Goal: Task Accomplishment & Management: Complete application form

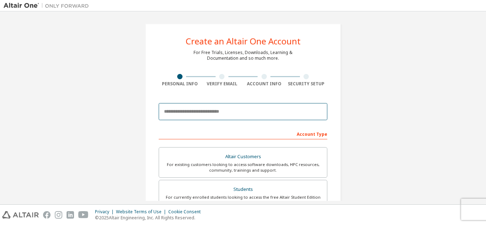
click at [193, 108] on input "email" at bounding box center [243, 111] width 169 height 17
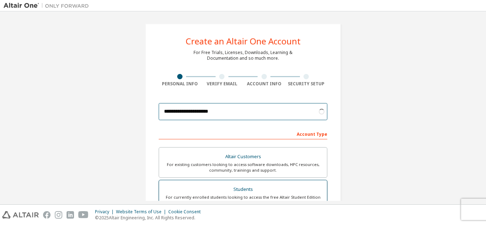
type input "**********"
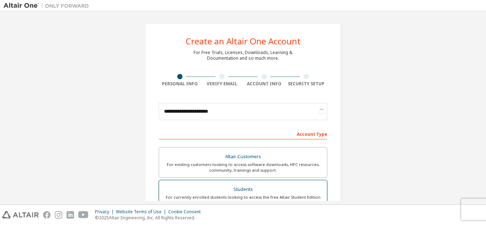
click at [196, 187] on div "Students" at bounding box center [242, 190] width 159 height 10
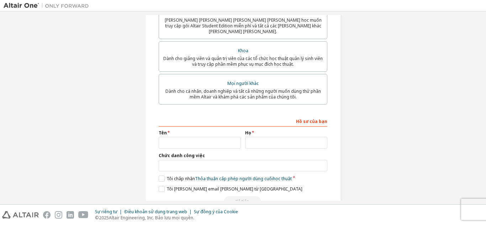
scroll to position [216, 0]
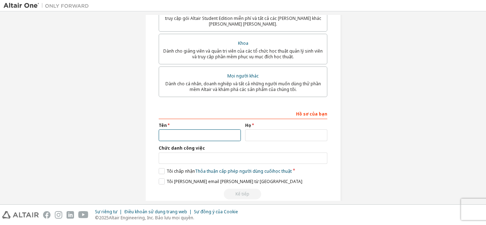
click at [184, 129] on input "text" at bounding box center [200, 135] width 82 height 12
type input "******"
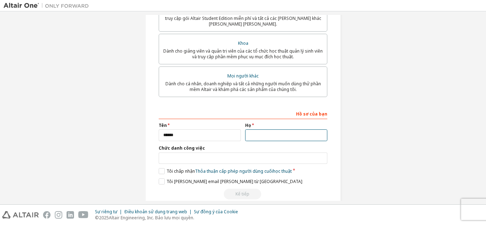
click at [252, 131] on input "text" at bounding box center [286, 135] width 82 height 12
type input "**********"
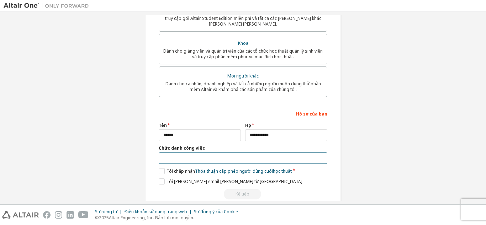
click at [198, 153] on input "text" at bounding box center [243, 159] width 169 height 12
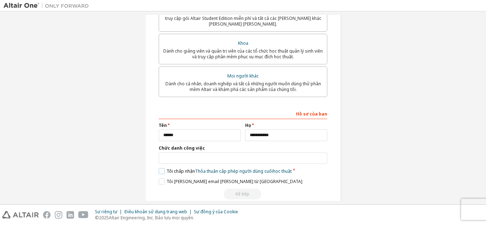
click at [170, 168] on font "Tôi chấp nhận" at bounding box center [180, 171] width 28 height 6
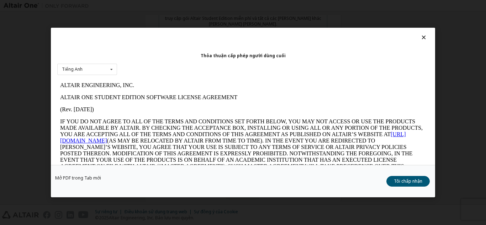
scroll to position [0, 0]
click at [321, 21] on div "[PERSON_NAME] cấp phép người [PERSON_NAME] cuối Tiếng [PERSON_NAME] Tiếng [PERS…" at bounding box center [243, 112] width 486 height 225
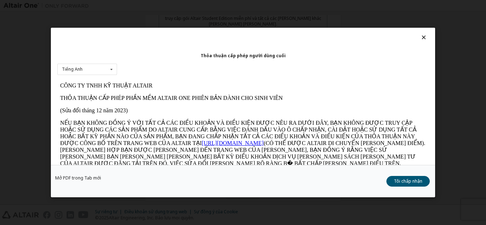
click at [420, 39] on icon at bounding box center [423, 37] width 7 height 6
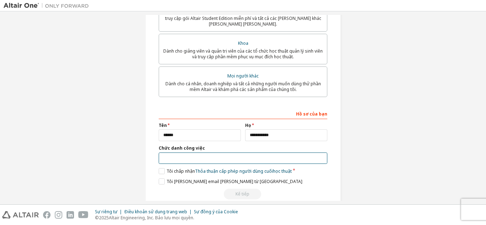
click at [240, 153] on input "text" at bounding box center [243, 159] width 169 height 12
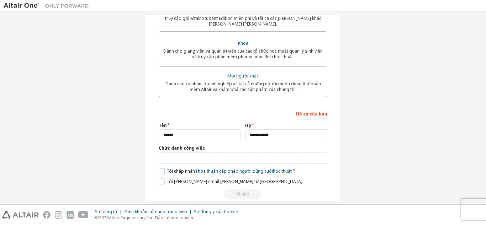
click at [162, 168] on label "Tôi chấp [PERSON_NAME] [PERSON_NAME] cấp phép người [PERSON_NAME] cuối học thuật" at bounding box center [225, 171] width 133 height 6
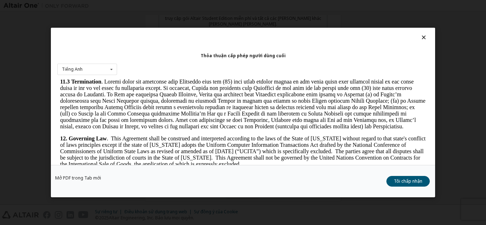
scroll to position [1108, 0]
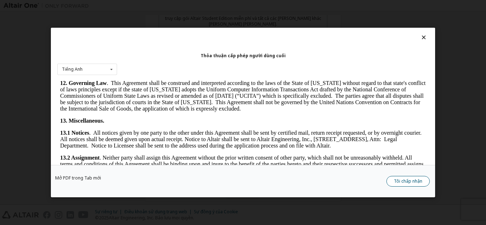
click at [404, 181] on font "Tôi chấp nhận" at bounding box center [408, 181] width 28 height 6
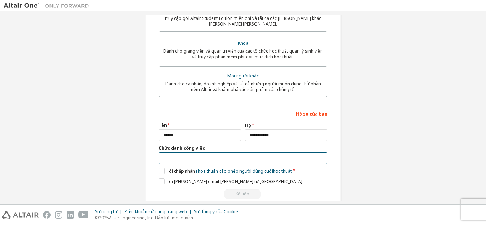
click at [211, 153] on input "text" at bounding box center [243, 159] width 169 height 12
type input "********"
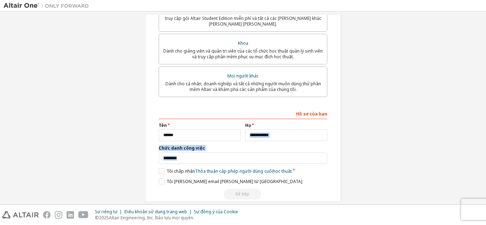
drag, startPoint x: 124, startPoint y: 167, endPoint x: 270, endPoint y: 134, distance: 150.2
click at [270, 134] on div "**********" at bounding box center [243, 6] width 479 height 414
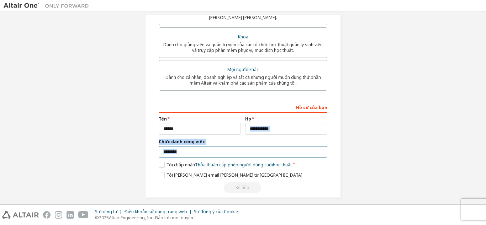
click at [269, 146] on input "********" at bounding box center [243, 152] width 169 height 12
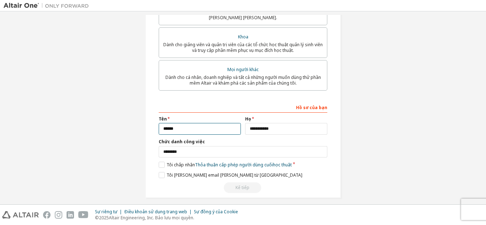
click at [233, 123] on input "******" at bounding box center [200, 129] width 82 height 12
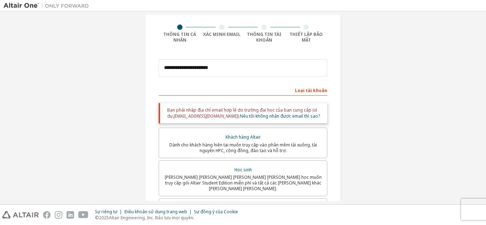
scroll to position [0, 0]
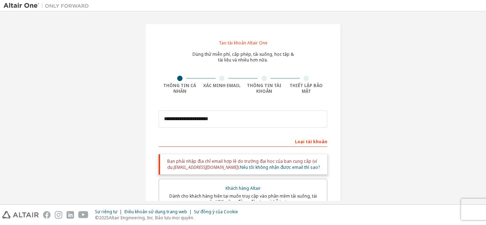
click at [222, 81] on div "Xác minh Email" at bounding box center [222, 82] width 42 height 13
click at [262, 81] on div at bounding box center [263, 78] width 5 height 5
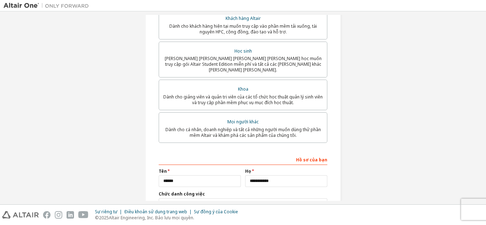
scroll to position [222, 0]
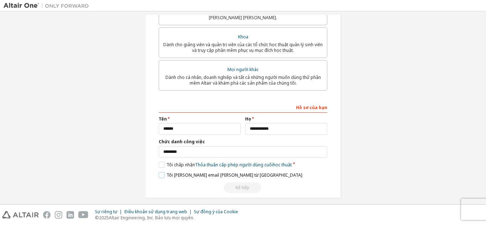
click at [230, 172] on font "Tôi [PERSON_NAME] email [PERSON_NAME] từ [GEOGRAPHIC_DATA]" at bounding box center [234, 175] width 136 height 6
click at [240, 182] on div "Kế tiếp" at bounding box center [243, 187] width 169 height 11
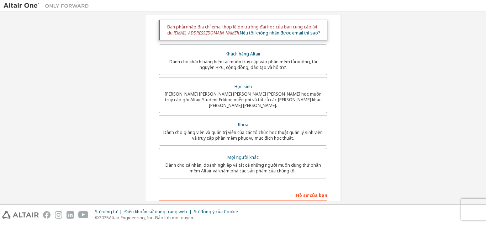
scroll to position [135, 0]
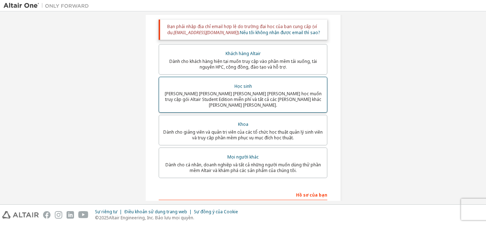
click at [238, 95] on font "[PERSON_NAME] [PERSON_NAME] [PERSON_NAME] [PERSON_NAME] học muốn truy cập gói A…" at bounding box center [243, 99] width 157 height 17
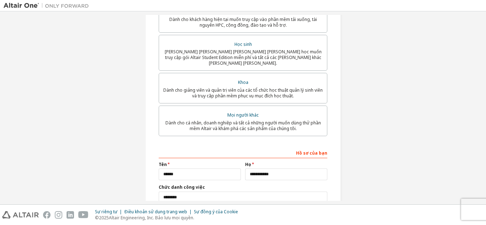
scroll to position [222, 0]
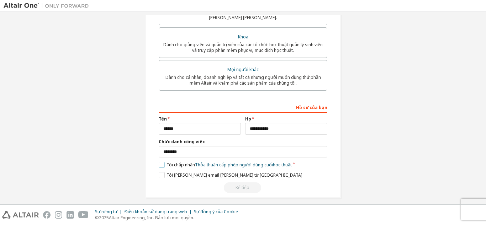
click at [171, 162] on font "Tôi chấp nhận" at bounding box center [180, 165] width 28 height 6
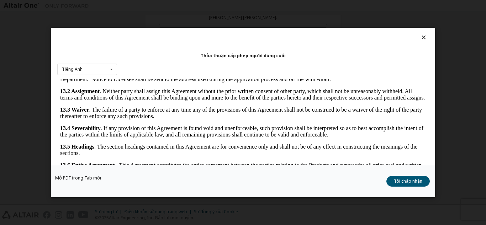
scroll to position [24, 0]
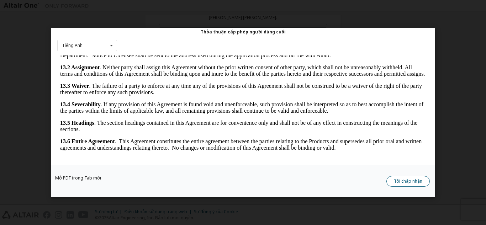
click at [401, 180] on font "Tôi chấp nhận" at bounding box center [408, 181] width 28 height 6
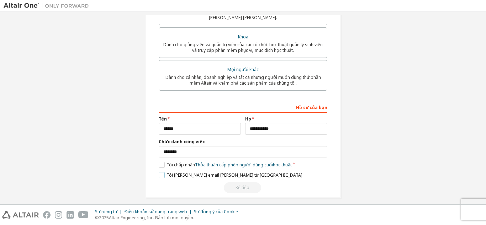
click at [220, 172] on font "Tôi [PERSON_NAME] email [PERSON_NAME] từ [GEOGRAPHIC_DATA]" at bounding box center [234, 175] width 136 height 6
click at [282, 123] on input "**********" at bounding box center [286, 129] width 82 height 12
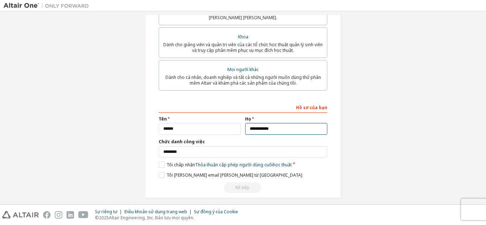
type input "**********"
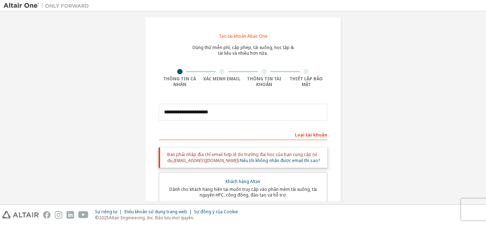
scroll to position [147, 0]
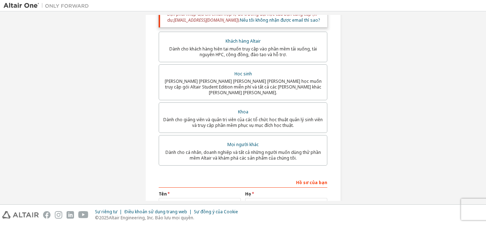
click at [239, 110] on div "Khoa" at bounding box center [242, 112] width 159 height 10
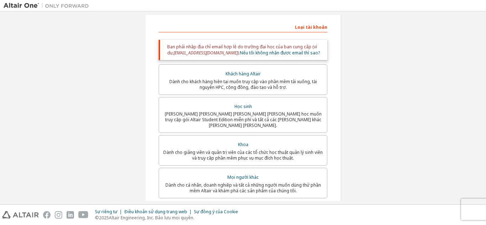
scroll to position [98, 0]
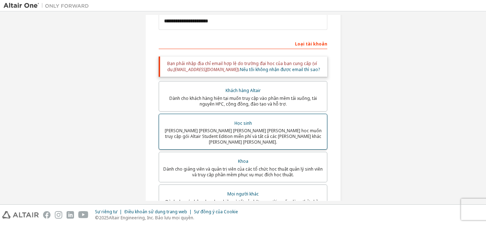
click at [240, 125] on font "Học sinh" at bounding box center [242, 123] width 17 height 6
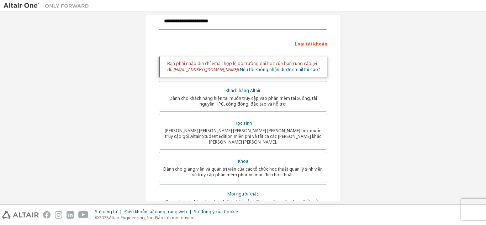
click at [222, 22] on input "**********" at bounding box center [243, 21] width 169 height 17
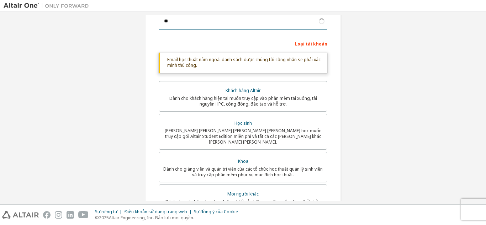
type input "*"
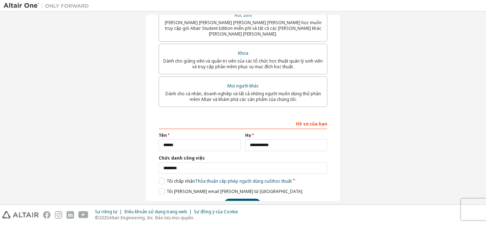
scroll to position [222, 0]
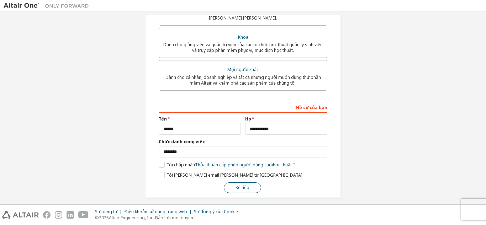
type input "**********"
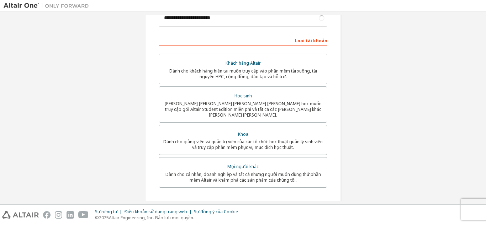
click at [234, 184] on div "Khách hàng Altair Dành cho khách hàng hiện tại muốn truy cập vào phần mềm tải x…" at bounding box center [243, 122] width 169 height 136
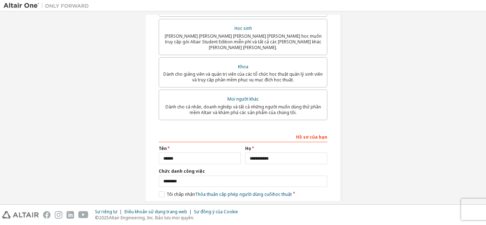
scroll to position [198, 0]
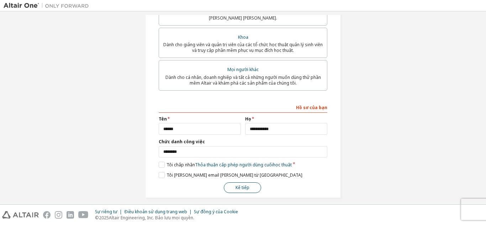
click at [238, 182] on button "Kế tiếp" at bounding box center [242, 187] width 37 height 11
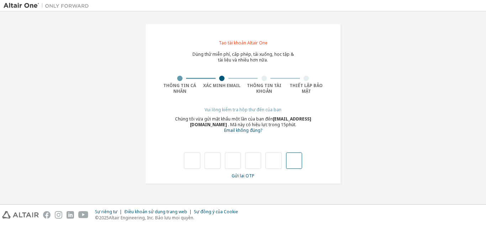
type input "*"
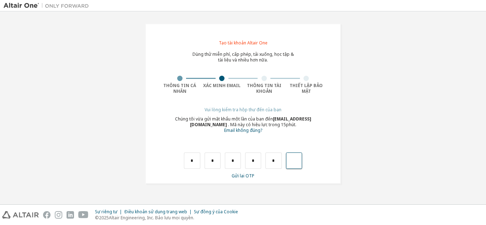
type input "*"
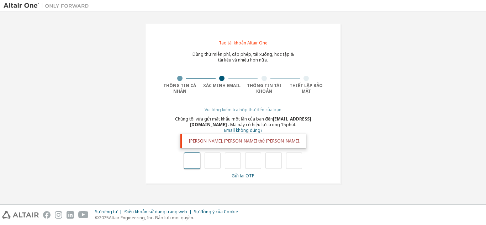
click at [196, 161] on input "text" at bounding box center [192, 161] width 16 height 16
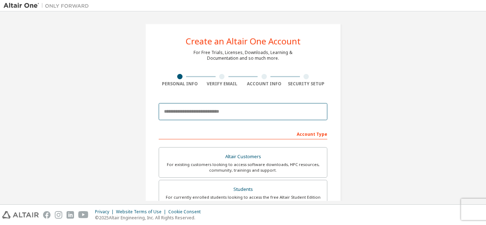
click at [201, 112] on input "email" at bounding box center [243, 111] width 169 height 17
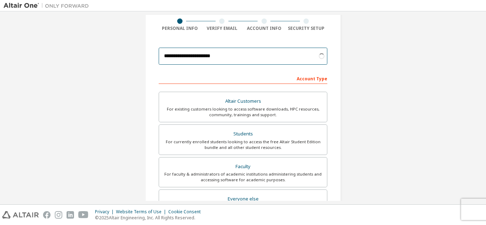
scroll to position [57, 0]
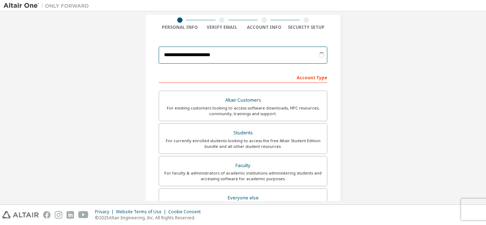
type input "********"
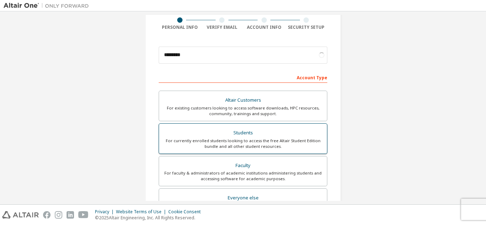
click at [212, 135] on div "Students" at bounding box center [242, 133] width 159 height 10
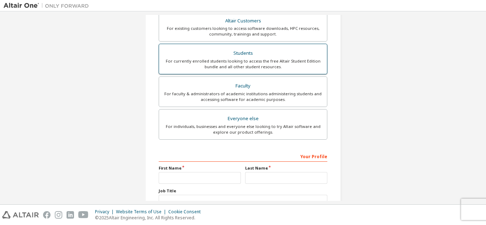
scroll to position [209, 0]
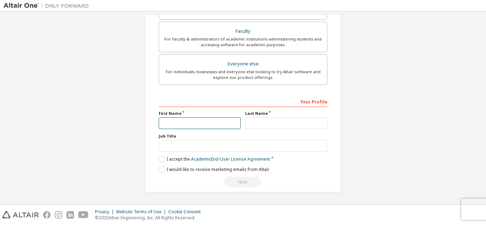
click at [205, 122] on input "text" at bounding box center [200, 123] width 82 height 12
type input "******"
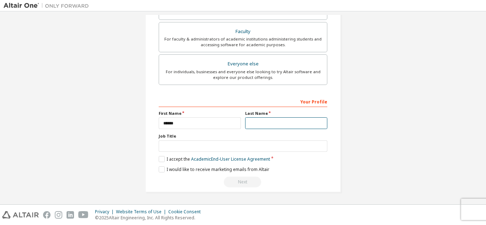
click at [256, 123] on input "text" at bounding box center [286, 123] width 82 height 12
type input "**********"
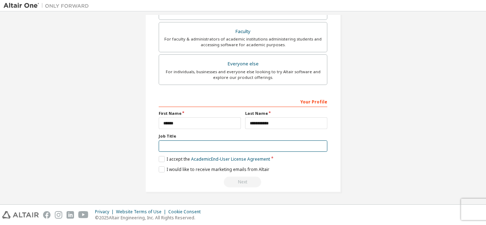
click at [226, 144] on input "text" at bounding box center [243, 147] width 169 height 12
type input "********"
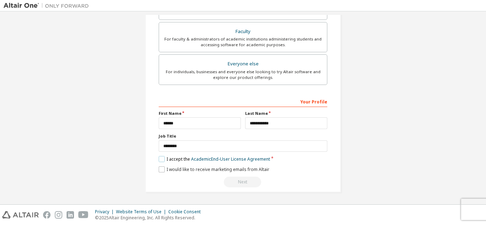
drag, startPoint x: 162, startPoint y: 159, endPoint x: 159, endPoint y: 168, distance: 10.0
click at [159, 168] on div "**********" at bounding box center [243, 142] width 169 height 92
click at [159, 168] on label "I would like to receive marketing emails from Altair" at bounding box center [214, 169] width 111 height 6
click at [159, 159] on label "I accept the Academic End-User License Agreement" at bounding box center [214, 159] width 111 height 6
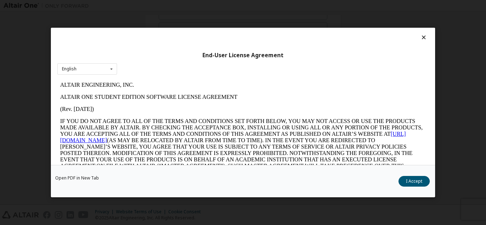
scroll to position [0, 0]
click at [404, 181] on button "I Accept" at bounding box center [413, 181] width 31 height 11
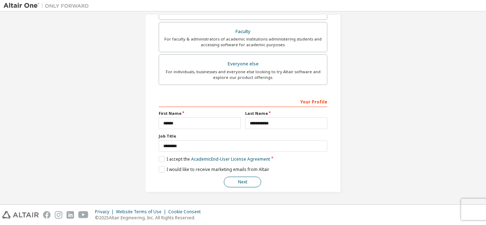
click at [235, 181] on button "Next" at bounding box center [242, 182] width 37 height 11
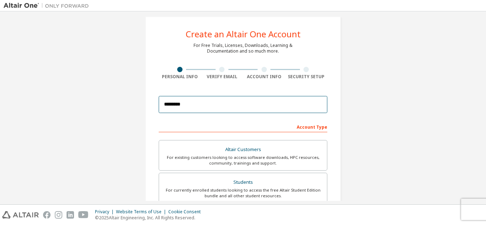
scroll to position [6, 0]
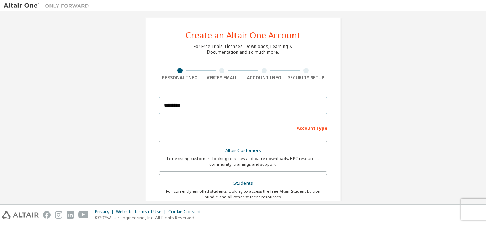
click at [191, 101] on input "********" at bounding box center [243, 105] width 169 height 17
type input "**********"
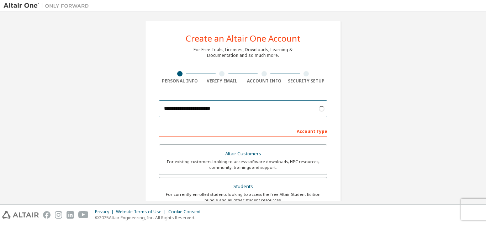
scroll to position [4, 0]
click at [260, 105] on input "**********" at bounding box center [243, 108] width 169 height 17
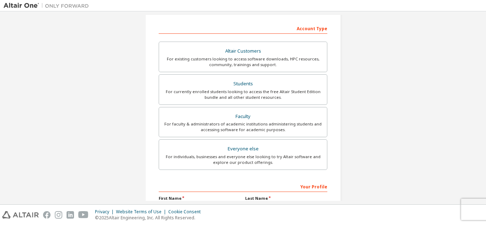
scroll to position [191, 0]
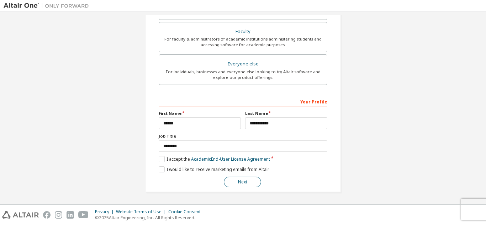
click at [250, 179] on button "Next" at bounding box center [242, 182] width 37 height 11
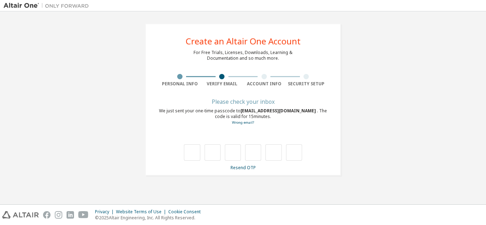
scroll to position [0, 0]
type input "*"
click at [214, 150] on input "*" at bounding box center [213, 152] width 16 height 16
type input "*"
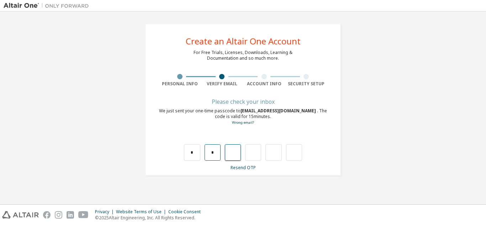
type input "*"
click at [256, 154] on input "*" at bounding box center [253, 152] width 16 height 16
type input "*"
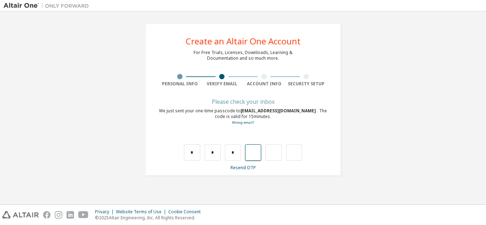
type input "*"
click at [210, 153] on input "*" at bounding box center [213, 152] width 16 height 16
click at [210, 153] on input "text" at bounding box center [213, 152] width 16 height 16
type input "*"
click at [231, 154] on input "text" at bounding box center [233, 152] width 16 height 16
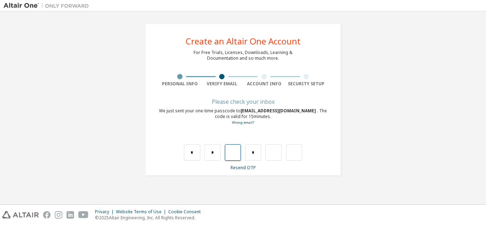
type input "*"
click at [256, 151] on input "*" at bounding box center [253, 152] width 16 height 16
type input "*"
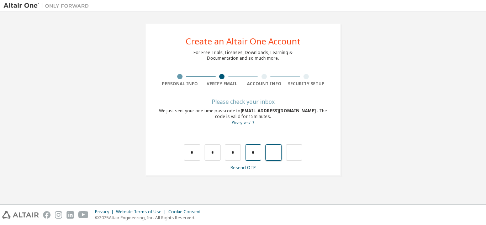
type input "*"
click at [277, 149] on input "*" at bounding box center [273, 152] width 16 height 16
click at [277, 149] on input "text" at bounding box center [273, 152] width 16 height 16
type input "*"
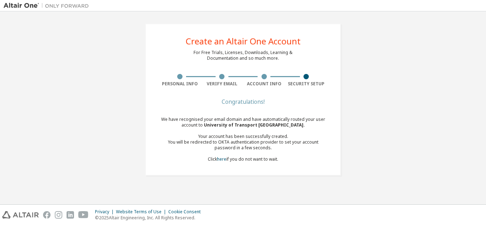
click at [243, 143] on div "You will be redirected to OKTA authentication provider to set your account pass…" at bounding box center [243, 144] width 169 height 11
